Goal: Task Accomplishment & Management: Use online tool/utility

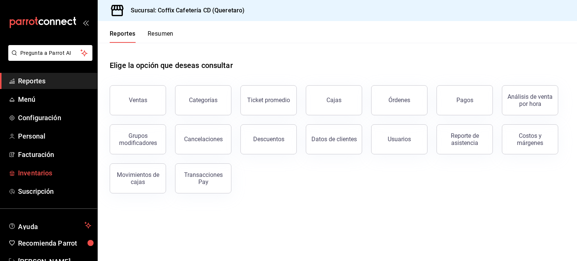
click at [41, 172] on span "Inventarios" at bounding box center [54, 173] width 73 height 10
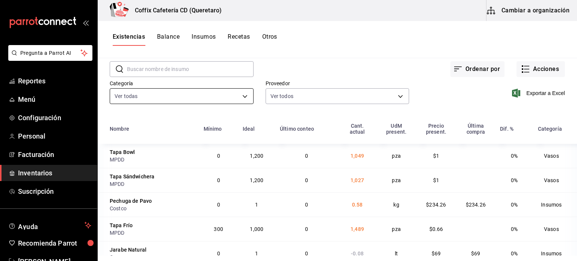
scroll to position [25, 0]
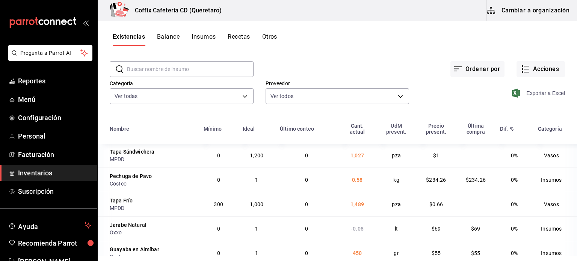
click at [523, 95] on span "Exportar a Excel" at bounding box center [539, 93] width 51 height 9
